Goal: Information Seeking & Learning: Learn about a topic

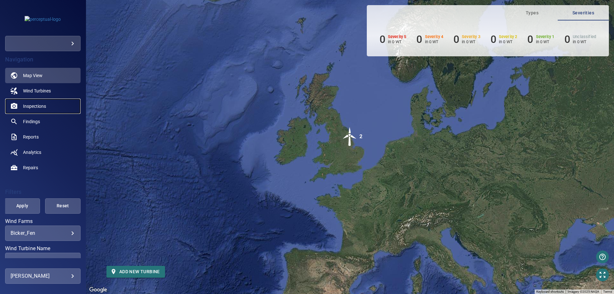
click at [38, 105] on span "Inspections" at bounding box center [34, 106] width 23 height 6
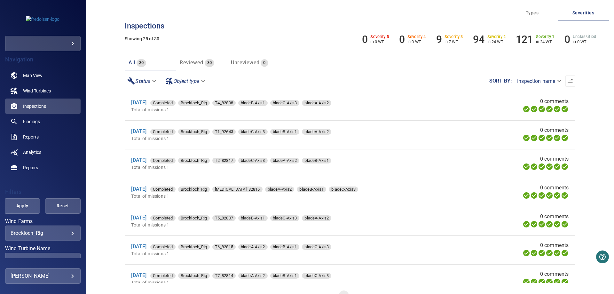
click at [47, 234] on body "**********" at bounding box center [307, 147] width 614 height 294
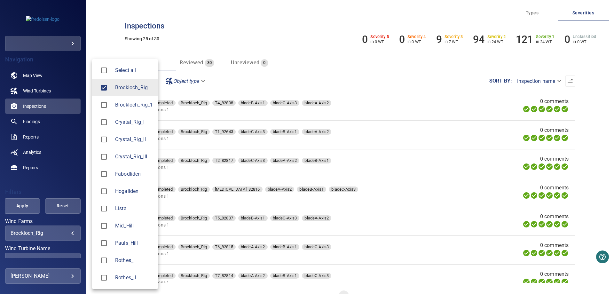
click at [123, 171] on span "Fabodliden" at bounding box center [134, 174] width 38 height 8
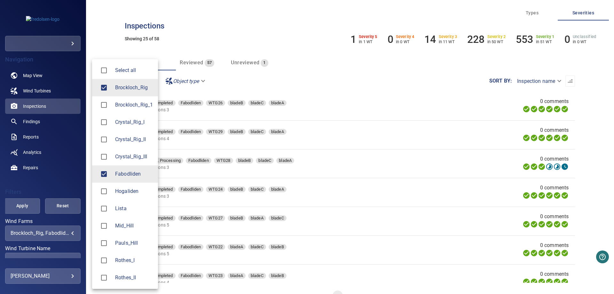
click at [119, 88] on span "Brockloch_Rig" at bounding box center [134, 88] width 38 height 8
type input "**********"
click at [369, 59] on div at bounding box center [307, 147] width 614 height 294
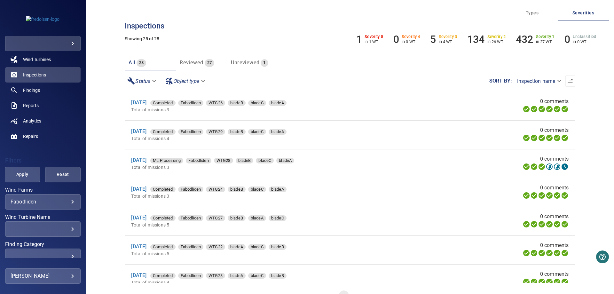
scroll to position [77, 0]
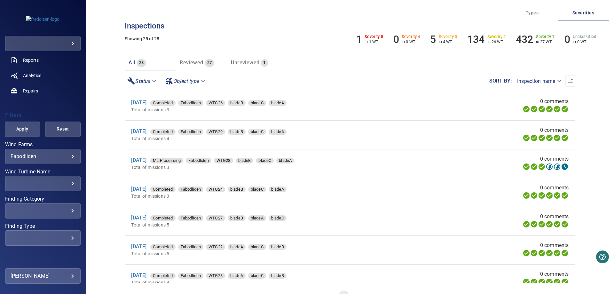
click at [67, 186] on div "​" at bounding box center [43, 183] width 65 height 6
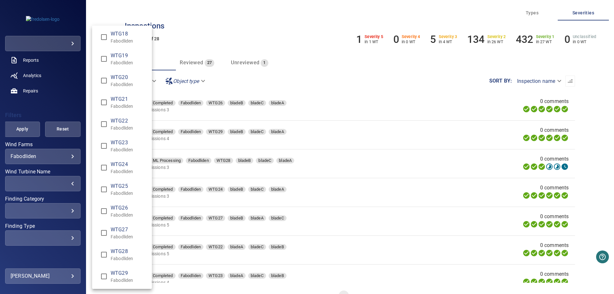
scroll to position [351, 0]
type input "**********"
click at [298, 40] on div "Wind Turbine Name" at bounding box center [307, 147] width 614 height 294
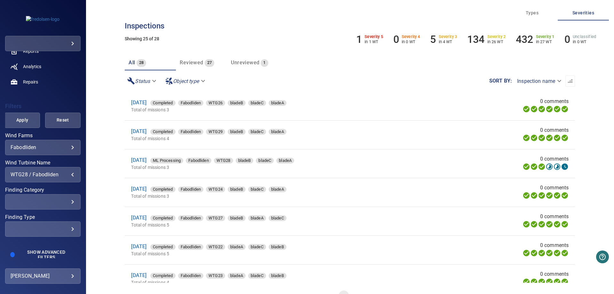
scroll to position [90, 0]
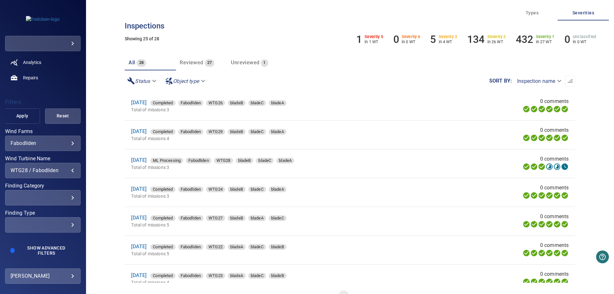
click at [28, 118] on span "Apply" at bounding box center [22, 116] width 20 height 8
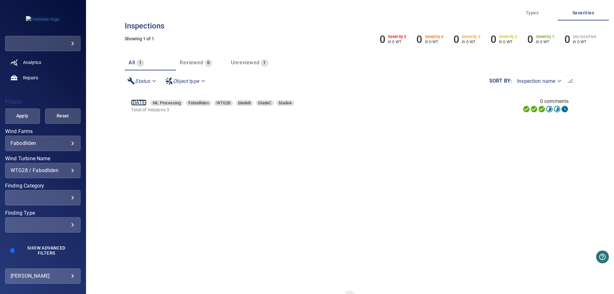
click at [145, 104] on link "9 Sep 2025" at bounding box center [138, 102] width 15 height 6
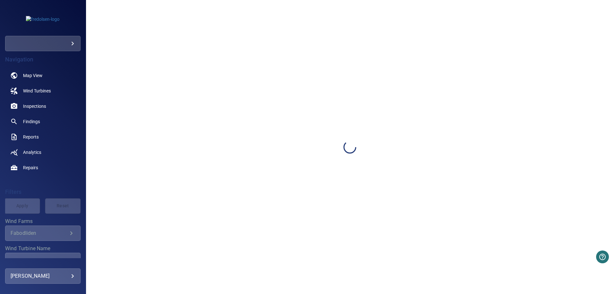
type input "*********"
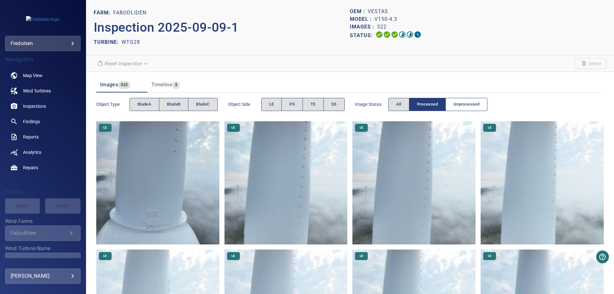
click at [471, 105] on span "Unprocessed" at bounding box center [466, 104] width 26 height 7
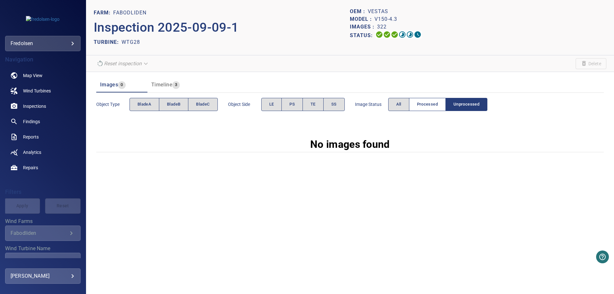
click at [428, 107] on span "Processed" at bounding box center [427, 104] width 21 height 7
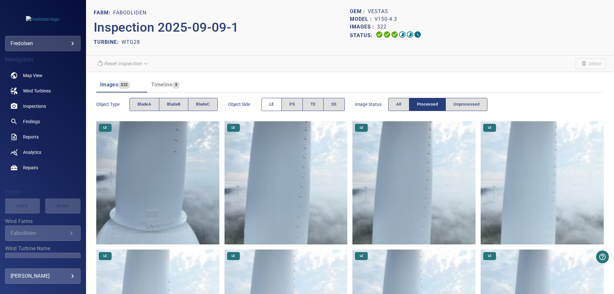
click at [272, 107] on span "LE" at bounding box center [271, 104] width 5 height 7
click at [292, 103] on span "PS" at bounding box center [291, 104] width 5 height 7
click at [276, 104] on button "LE" at bounding box center [271, 104] width 21 height 13
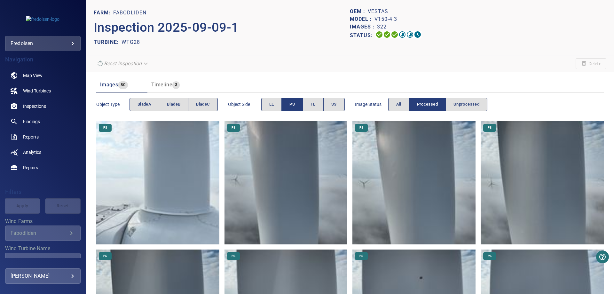
click at [295, 102] on span "PS" at bounding box center [291, 104] width 5 height 7
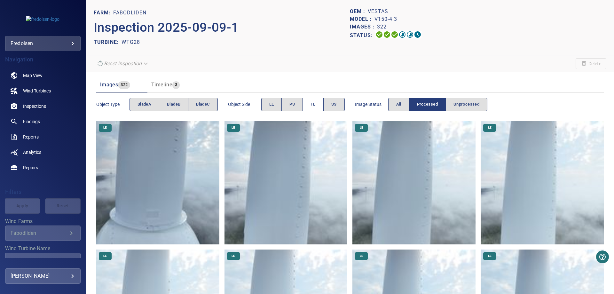
click at [310, 105] on button "TE" at bounding box center [312, 104] width 21 height 13
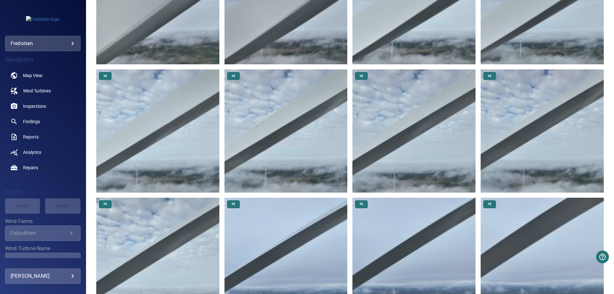
scroll to position [1113, 0]
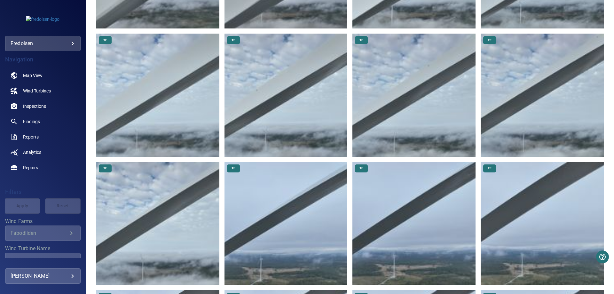
click at [306, 171] on img at bounding box center [285, 223] width 123 height 123
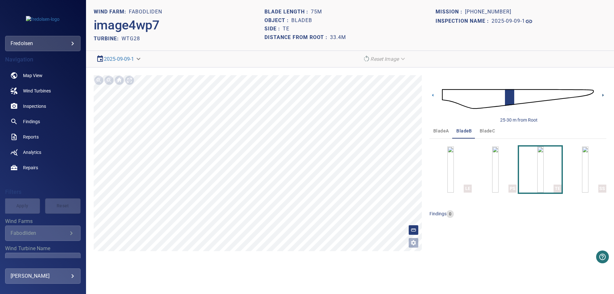
click at [604, 95] on icon at bounding box center [603, 95] width 7 height 7
click at [433, 94] on icon at bounding box center [432, 95] width 1 height 3
click at [438, 129] on span "bladeA" at bounding box center [440, 131] width 15 height 8
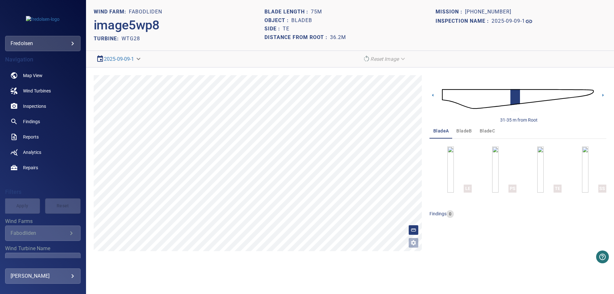
click at [495, 132] on button "bladeC" at bounding box center [487, 130] width 23 height 15
click at [461, 134] on span "bladeB" at bounding box center [463, 131] width 15 height 8
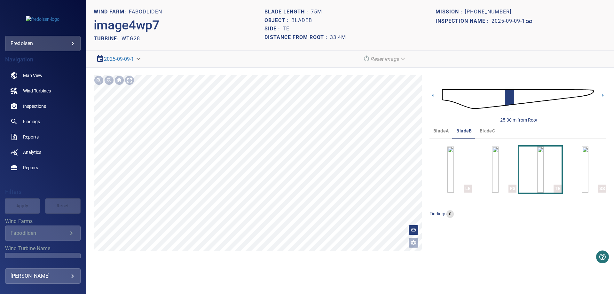
click at [137, 59] on body "**********" at bounding box center [307, 147] width 614 height 294
click at [194, 59] on div at bounding box center [307, 147] width 614 height 294
click at [443, 133] on span "bladeA" at bounding box center [440, 131] width 15 height 8
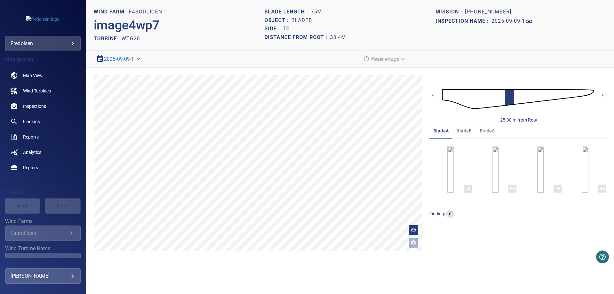
click at [459, 131] on span "bladeB" at bounding box center [463, 131] width 15 height 8
click at [480, 130] on span "bladeC" at bounding box center [487, 131] width 15 height 8
click at [463, 132] on span "bladeB" at bounding box center [463, 131] width 15 height 8
click at [603, 95] on icon at bounding box center [602, 95] width 1 height 3
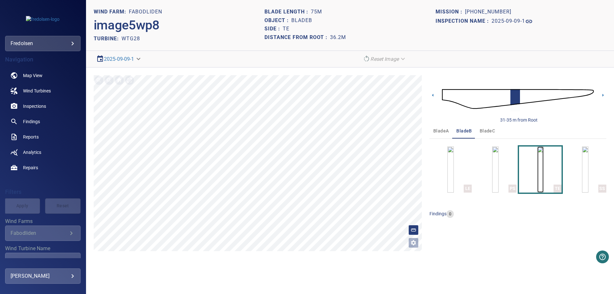
click at [537, 174] on img "button" at bounding box center [540, 169] width 6 height 46
click at [600, 94] on icon at bounding box center [603, 95] width 7 height 7
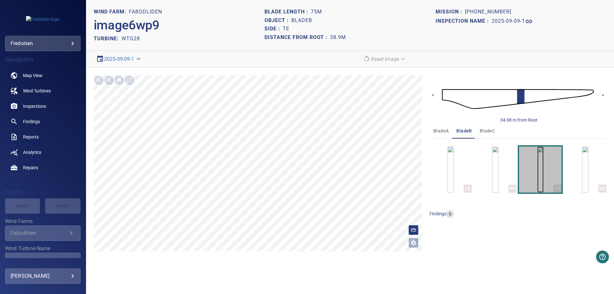
click at [537, 174] on img "button" at bounding box center [540, 169] width 6 height 46
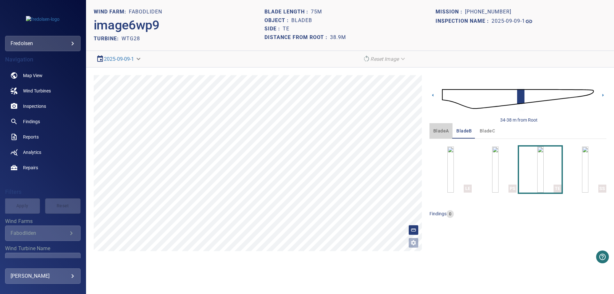
click at [435, 130] on span "bladeA" at bounding box center [440, 131] width 15 height 8
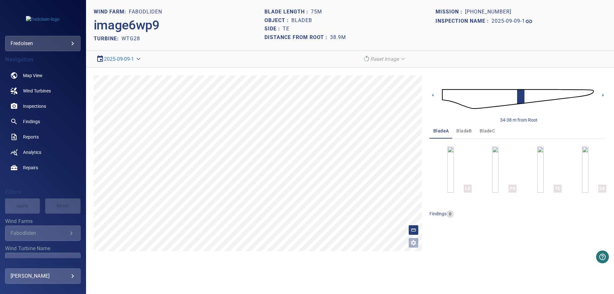
click at [488, 130] on span "bladeC" at bounding box center [487, 131] width 15 height 8
click at [462, 130] on span "bladeB" at bounding box center [463, 131] width 15 height 8
click at [602, 95] on icon at bounding box center [603, 95] width 7 height 7
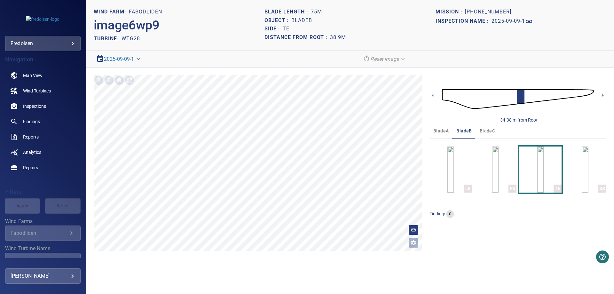
click at [603, 95] on icon at bounding box center [602, 95] width 1 height 3
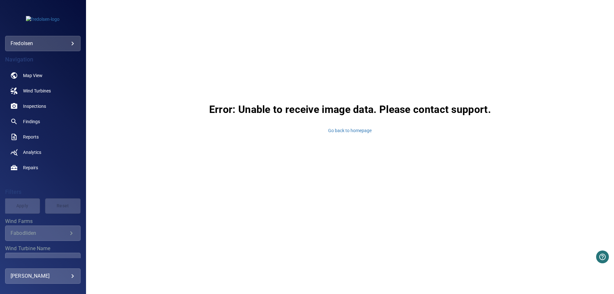
drag, startPoint x: 280, startPoint y: 119, endPoint x: 266, endPoint y: 134, distance: 20.6
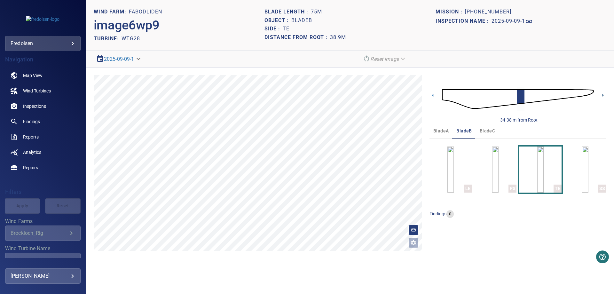
click at [602, 95] on icon at bounding box center [602, 95] width 1 height 3
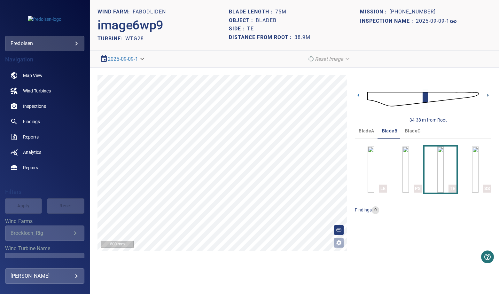
click at [488, 95] on icon at bounding box center [488, 95] width 1 height 3
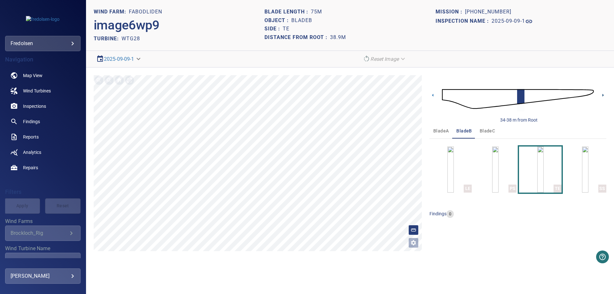
click at [603, 96] on icon at bounding box center [602, 95] width 1 height 3
click at [603, 95] on icon at bounding box center [602, 95] width 1 height 3
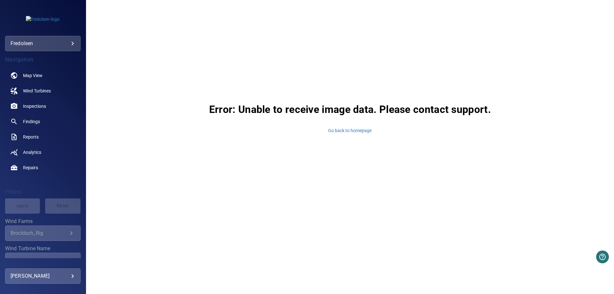
click at [264, 183] on div "Error: Unable to receive image data. Please contact support. Go back to homepage" at bounding box center [350, 117] width 528 height 235
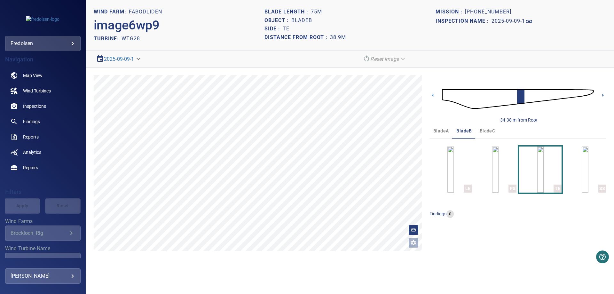
click at [603, 95] on icon at bounding box center [602, 95] width 1 height 3
click at [434, 97] on icon at bounding box center [432, 95] width 7 height 7
click at [604, 95] on icon at bounding box center [603, 95] width 7 height 7
